Goal: Task Accomplishment & Management: Use online tool/utility

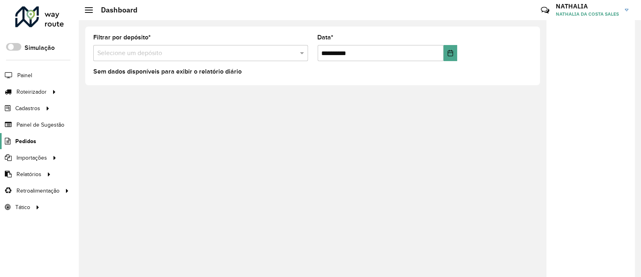
click at [33, 142] on span "Pedidos" at bounding box center [25, 141] width 21 height 8
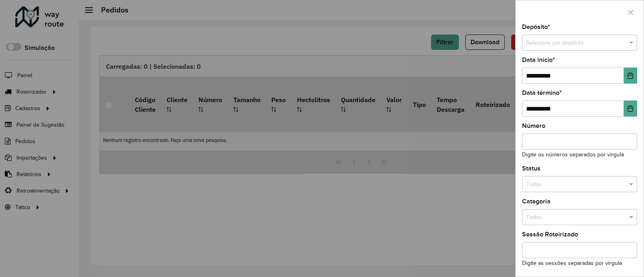
click at [544, 43] on input "text" at bounding box center [571, 43] width 91 height 9
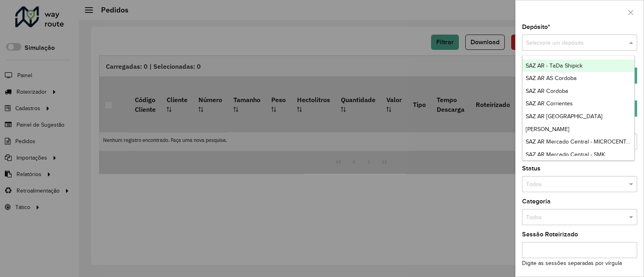
click at [558, 43] on input "text" at bounding box center [571, 43] width 91 height 9
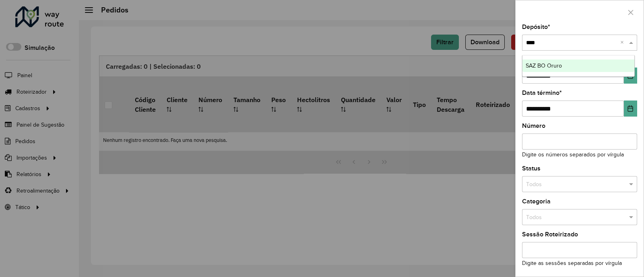
type input "*****"
click at [546, 64] on span "SAZ BO Oruro" at bounding box center [544, 65] width 36 height 6
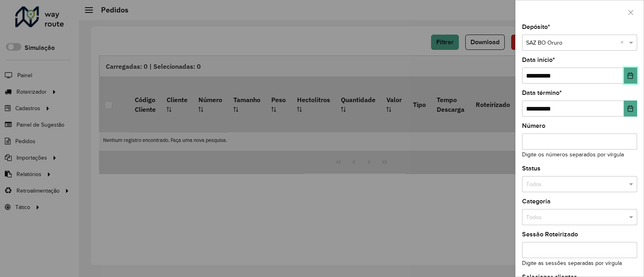
click at [629, 71] on button "Choose Date" at bounding box center [630, 76] width 13 height 16
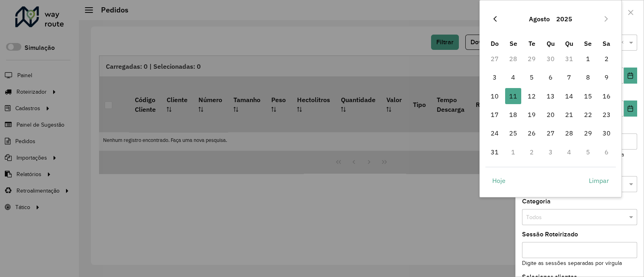
click at [495, 19] on icon "Previous Month" at bounding box center [495, 19] width 6 height 6
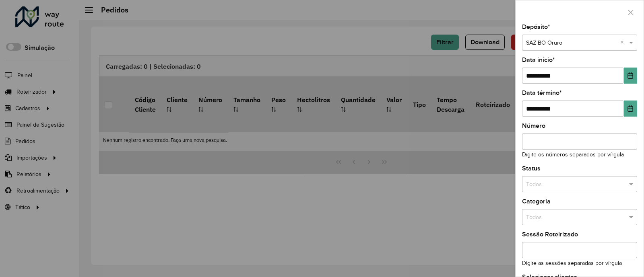
click at [495, 19] on div at bounding box center [322, 138] width 644 height 277
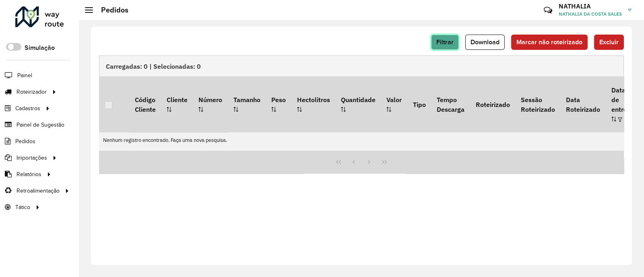
click at [441, 39] on span "Filtrar" at bounding box center [444, 42] width 17 height 7
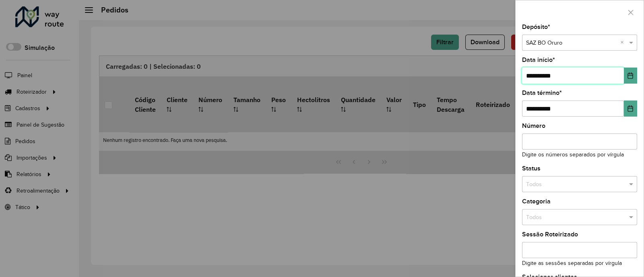
click at [621, 77] on input "**********" at bounding box center [573, 76] width 102 height 16
click at [627, 75] on icon "Choose Date" at bounding box center [630, 75] width 6 height 6
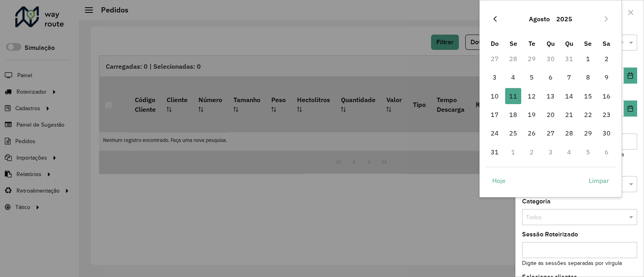
click at [495, 17] on icon "Previous Month" at bounding box center [494, 19] width 3 height 6
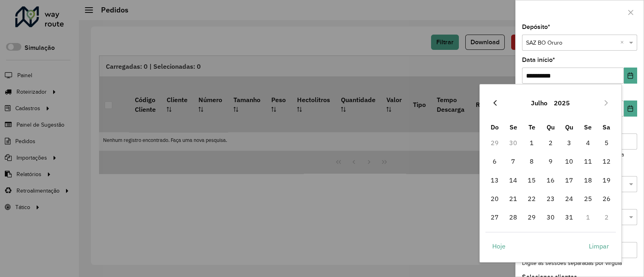
click at [495, 107] on button "Previous Month" at bounding box center [495, 103] width 13 height 13
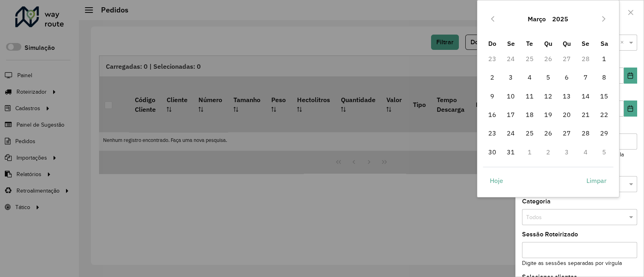
click at [489, 11] on div "Março 2025" at bounding box center [548, 19] width 131 height 26
click at [492, 16] on icon "Previous Month" at bounding box center [492, 19] width 6 height 6
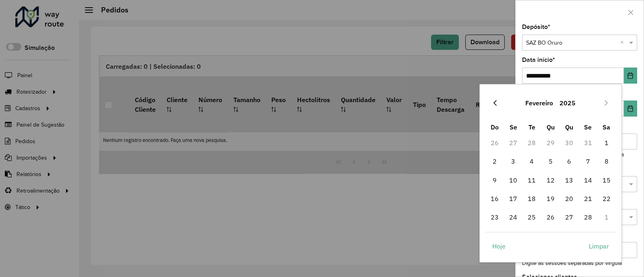
click at [496, 106] on button "Previous Month" at bounding box center [495, 103] width 13 height 13
click at [550, 142] on span "1" at bounding box center [550, 143] width 16 height 16
type input "**********"
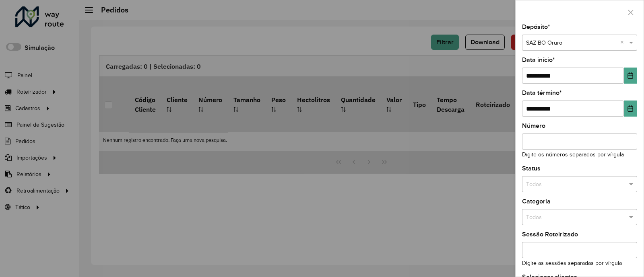
click at [635, 107] on div "**********" at bounding box center [580, 150] width 128 height 253
click at [632, 109] on button "Choose Date" at bounding box center [630, 109] width 13 height 16
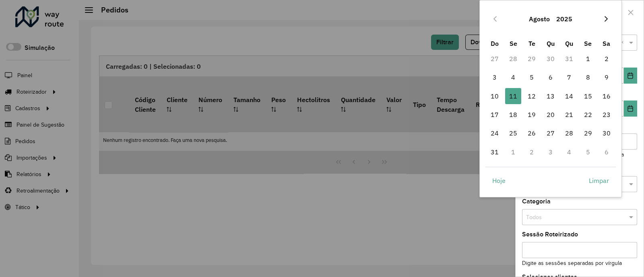
click at [602, 17] on button "Next Month" at bounding box center [606, 18] width 13 height 13
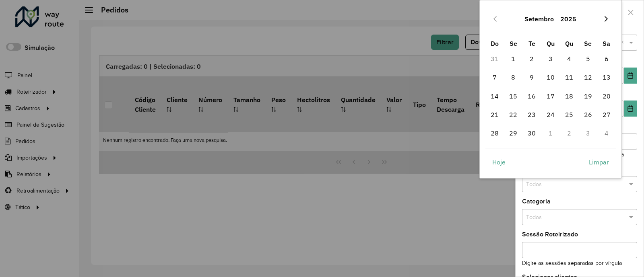
click at [608, 19] on icon "Next Month" at bounding box center [606, 19] width 6 height 6
click at [589, 130] on span "31" at bounding box center [588, 133] width 16 height 16
type input "**********"
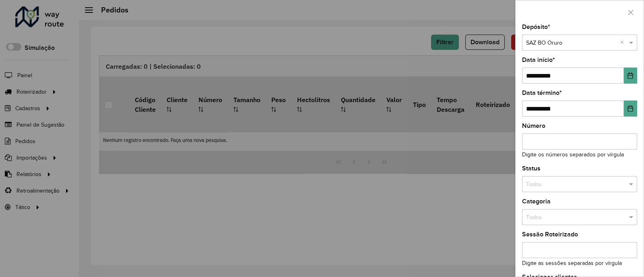
click at [603, 183] on input "text" at bounding box center [571, 184] width 91 height 9
click at [586, 219] on div "Não roteirizado" at bounding box center [578, 220] width 112 height 13
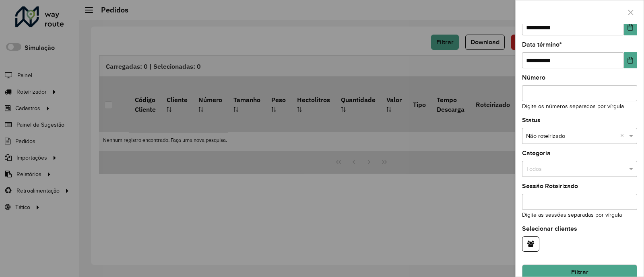
scroll to position [62, 0]
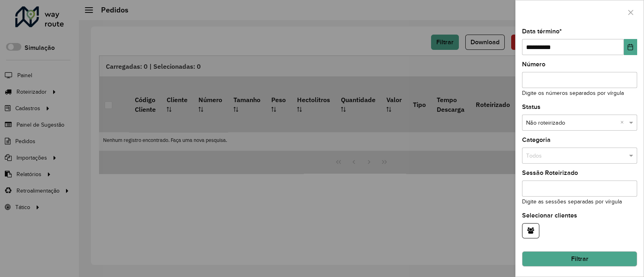
click at [613, 254] on button "Filtrar" at bounding box center [579, 259] width 115 height 15
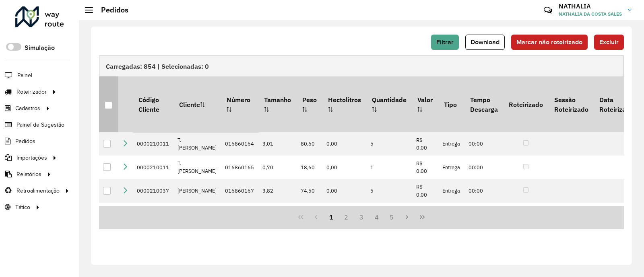
click at [106, 101] on p-tableheadercheckbox at bounding box center [109, 105] width 8 height 8
click at [108, 101] on div at bounding box center [109, 105] width 8 height 8
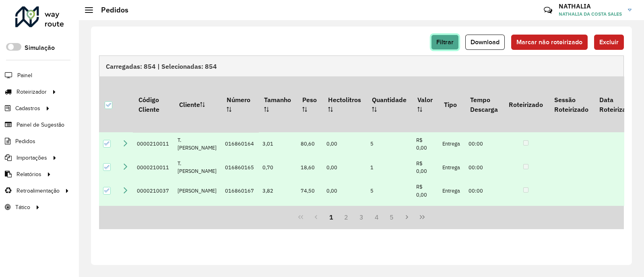
click at [459, 39] on button "Filtrar" at bounding box center [445, 42] width 28 height 15
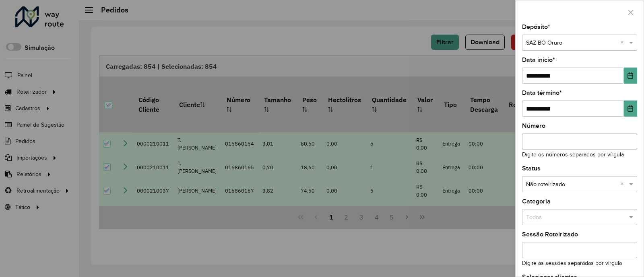
click at [384, 40] on div at bounding box center [322, 138] width 644 height 277
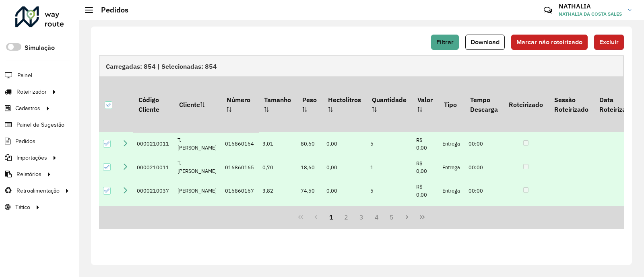
click at [600, 39] on span "Excluir" at bounding box center [608, 42] width 19 height 7
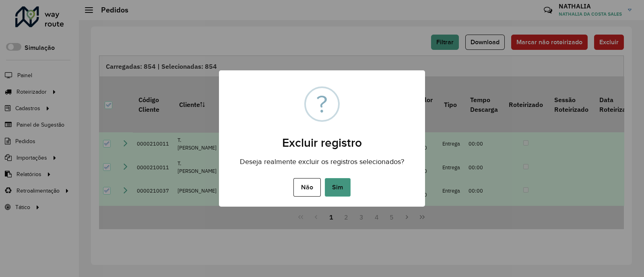
click at [342, 191] on button "Sim" at bounding box center [338, 187] width 26 height 19
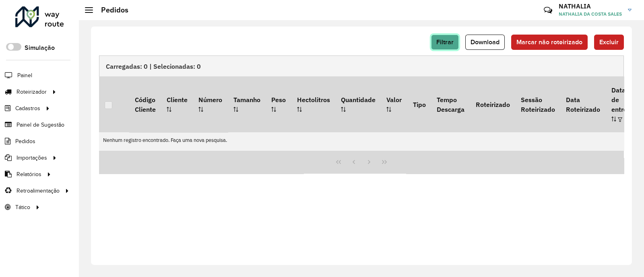
click at [450, 41] on span "Filtrar" at bounding box center [444, 42] width 17 height 7
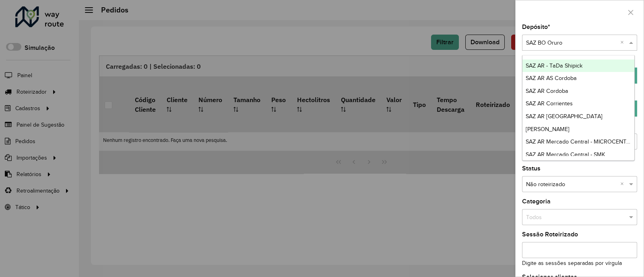
click at [571, 43] on input "text" at bounding box center [571, 43] width 91 height 9
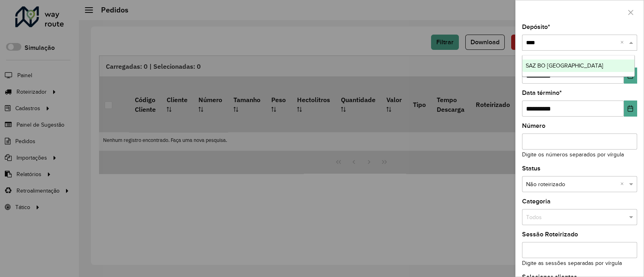
type input "*****"
click at [575, 62] on span "SAZ BO [GEOGRAPHIC_DATA]" at bounding box center [565, 65] width 78 height 6
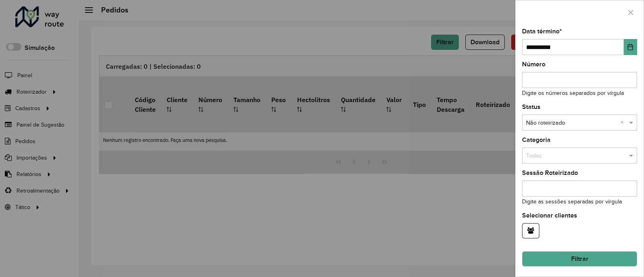
click at [615, 256] on button "Filtrar" at bounding box center [579, 259] width 115 height 15
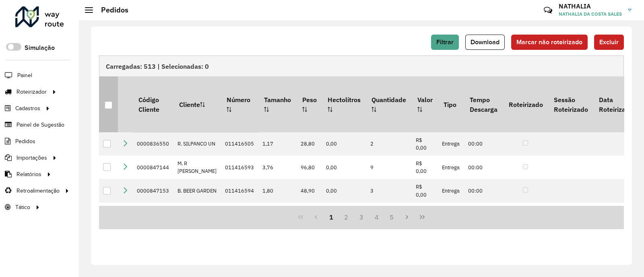
click at [103, 97] on th at bounding box center [108, 104] width 19 height 56
click at [107, 102] on div at bounding box center [109, 105] width 8 height 8
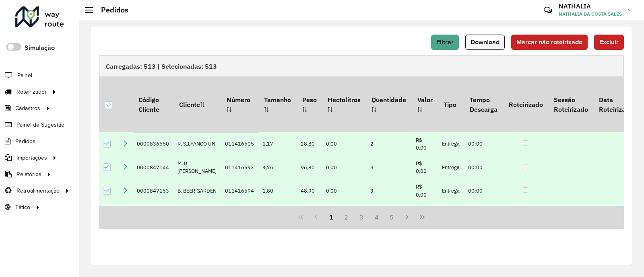
click at [619, 41] on button "Excluir" at bounding box center [609, 42] width 30 height 15
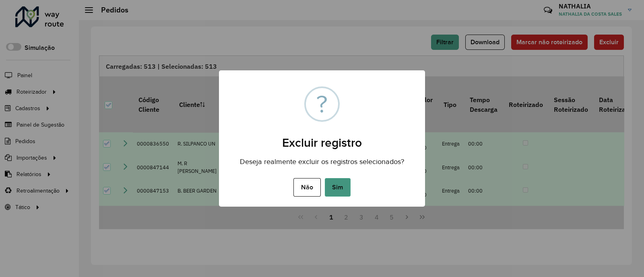
click at [331, 186] on button "Sim" at bounding box center [338, 187] width 26 height 19
